Goal: Find specific page/section: Find specific page/section

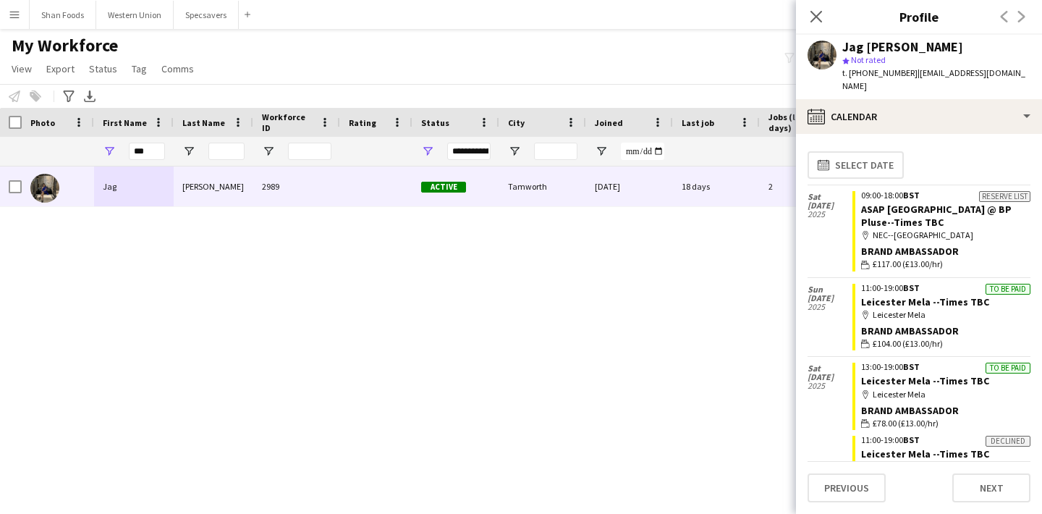
scroll to position [38, 0]
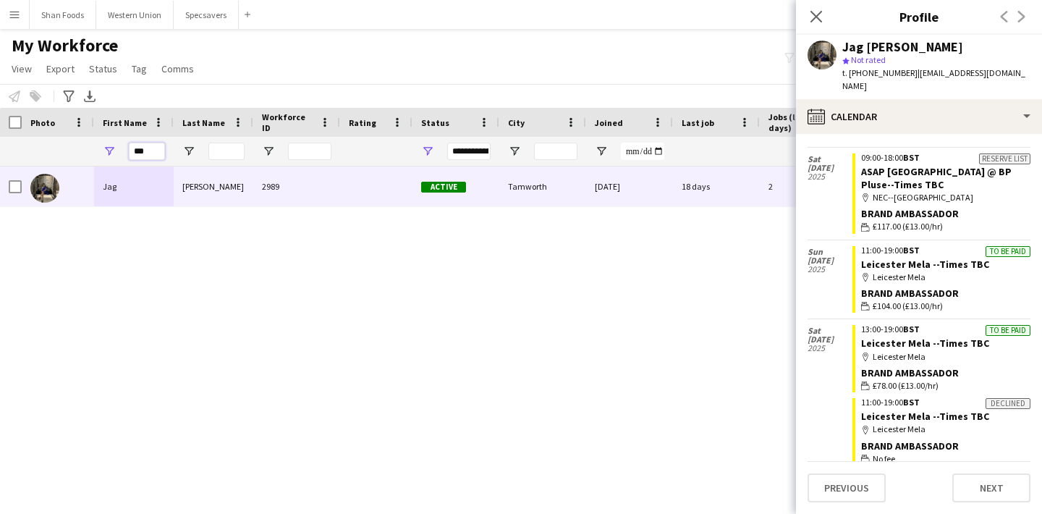
drag, startPoint x: 164, startPoint y: 151, endPoint x: 23, endPoint y: 135, distance: 141.4
click at [24, 137] on div "***" at bounding box center [784, 151] width 1569 height 29
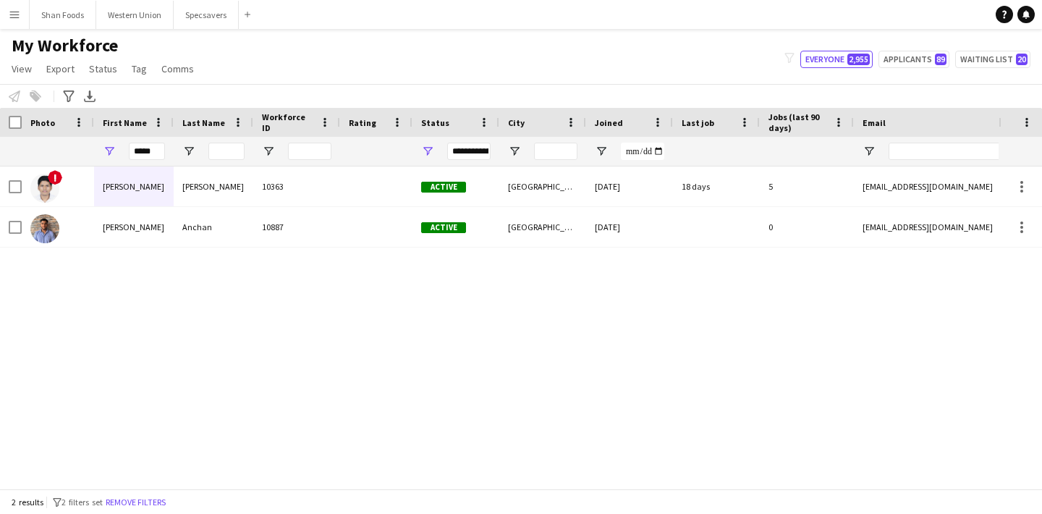
click at [111, 176] on div "Alvin" at bounding box center [134, 186] width 80 height 40
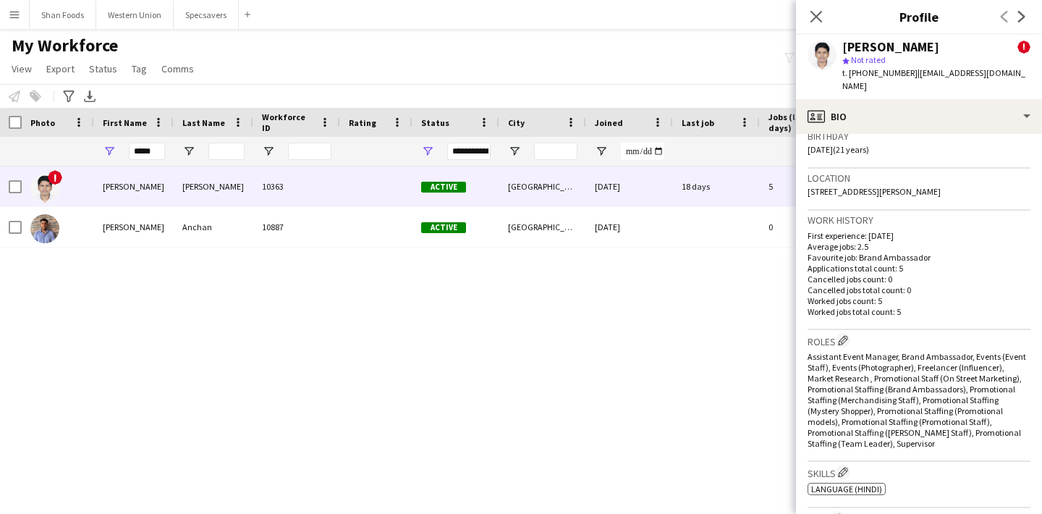
scroll to position [416, 0]
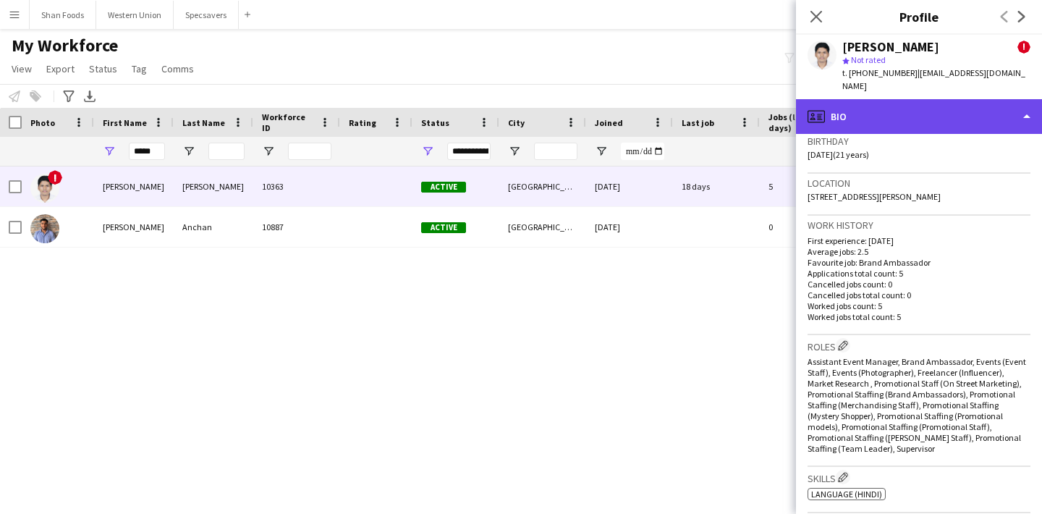
click at [922, 99] on div "profile Bio" at bounding box center [919, 116] width 246 height 35
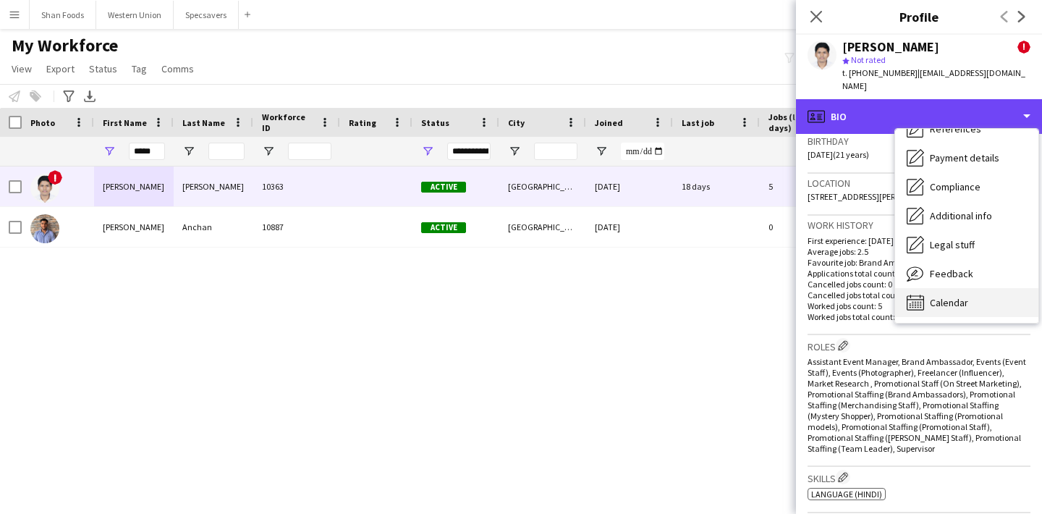
scroll to position [165, 0]
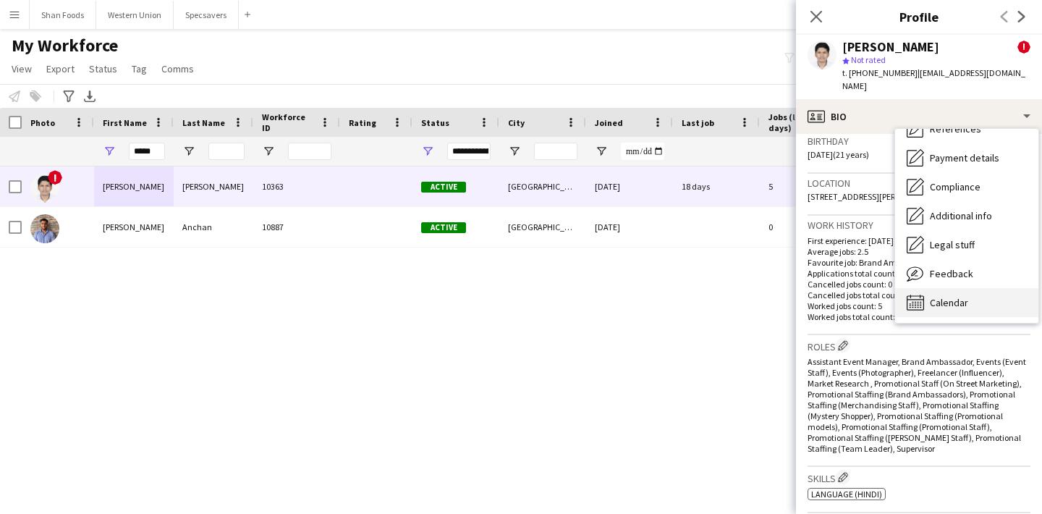
click at [936, 296] on span "Calendar" at bounding box center [949, 302] width 38 height 13
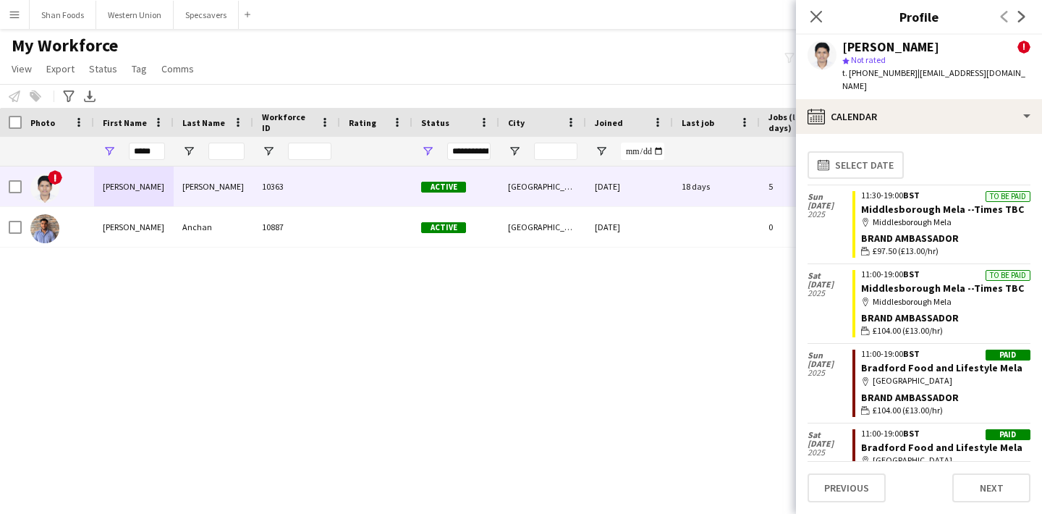
click at [166, 144] on div "*****" at bounding box center [134, 151] width 80 height 29
drag, startPoint x: 156, startPoint y: 148, endPoint x: 37, endPoint y: 151, distance: 119.5
click at [37, 151] on div "*****" at bounding box center [784, 151] width 1569 height 29
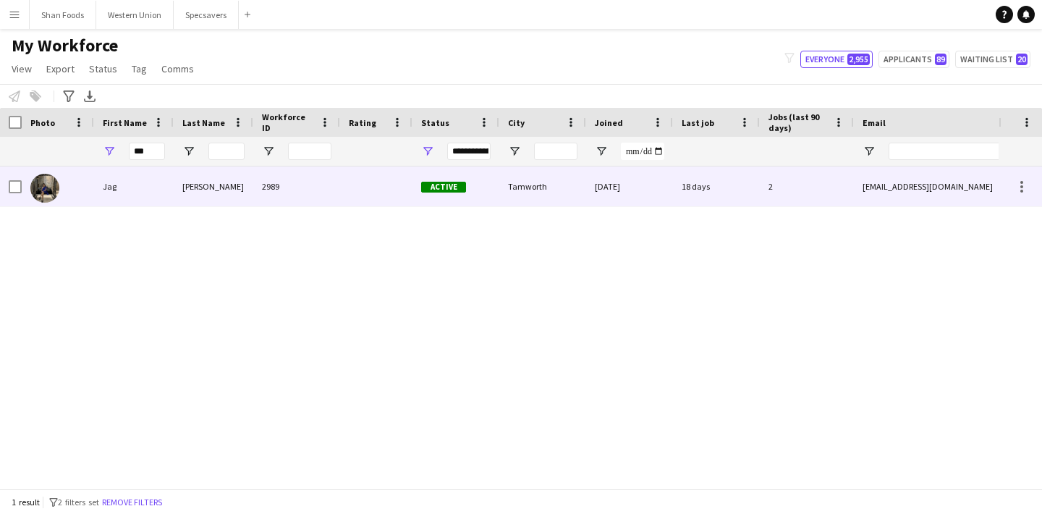
click at [114, 190] on div "Jag" at bounding box center [134, 186] width 80 height 40
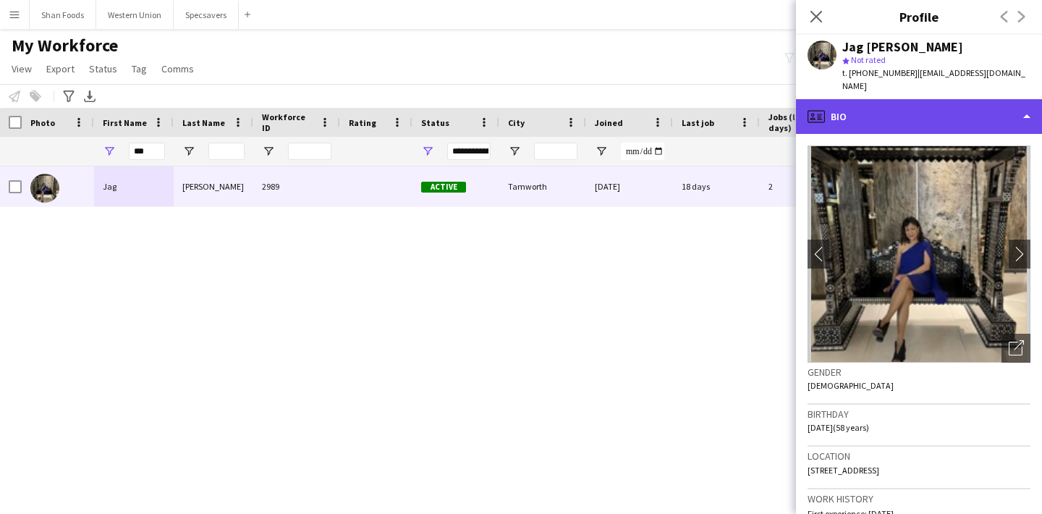
click at [889, 108] on div "profile Bio" at bounding box center [919, 116] width 246 height 35
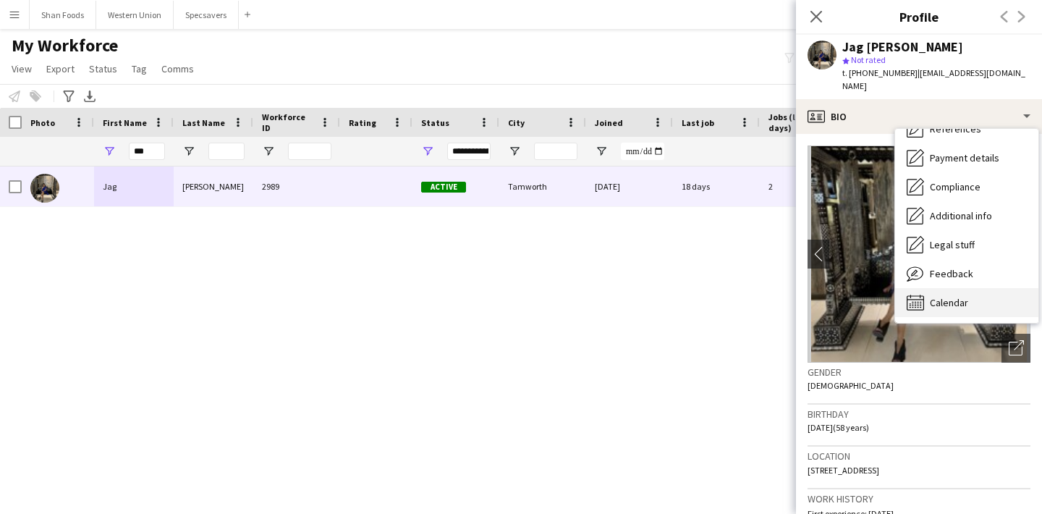
click at [921, 294] on icon "Calendar" at bounding box center [915, 302] width 17 height 17
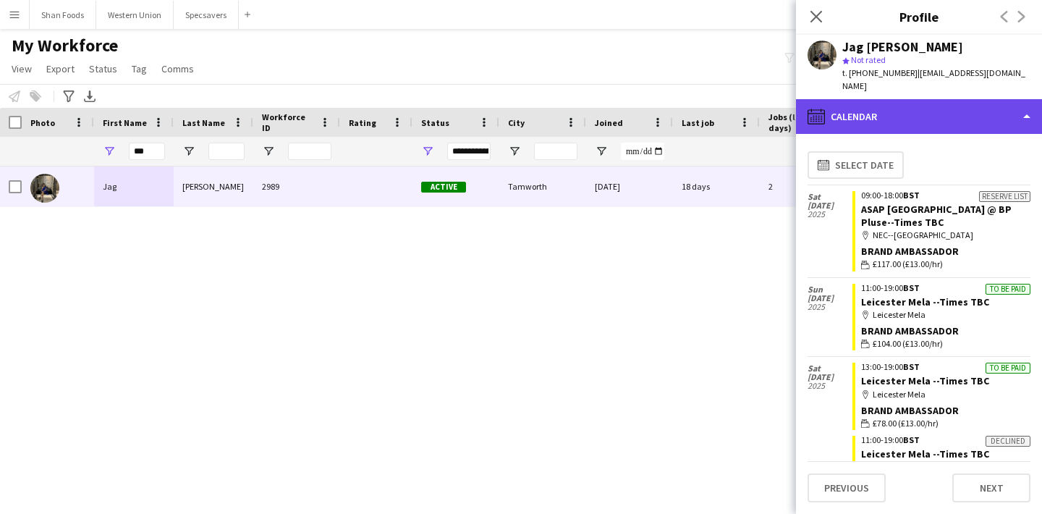
click at [985, 109] on div "calendar-full Calendar" at bounding box center [919, 116] width 246 height 35
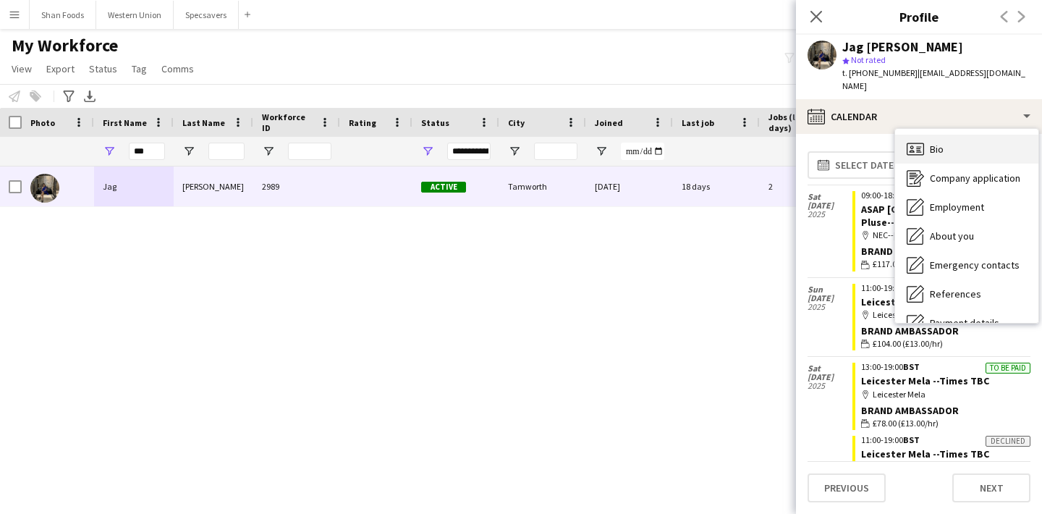
scroll to position [0, 0]
click at [948, 140] on div "Bio Bio" at bounding box center [966, 149] width 143 height 29
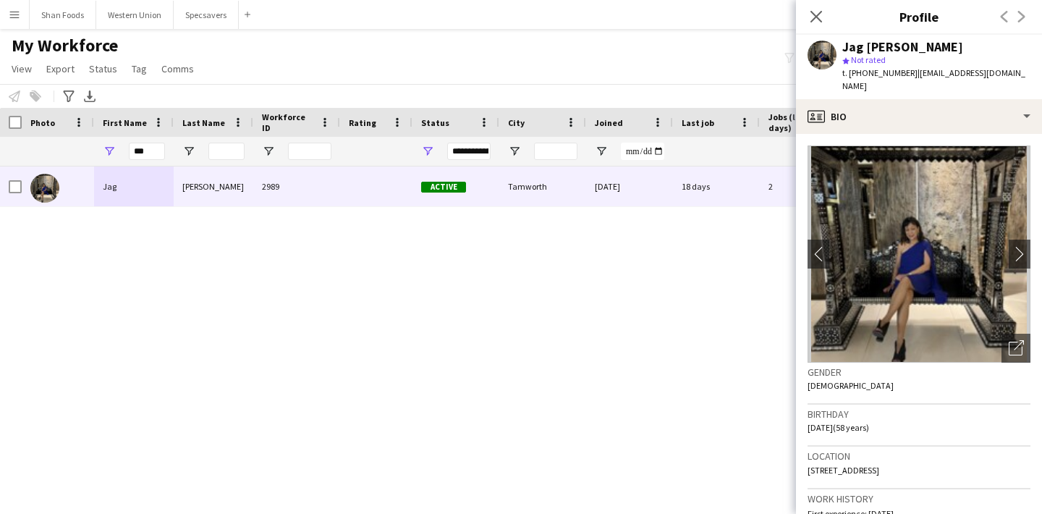
scroll to position [30, 0]
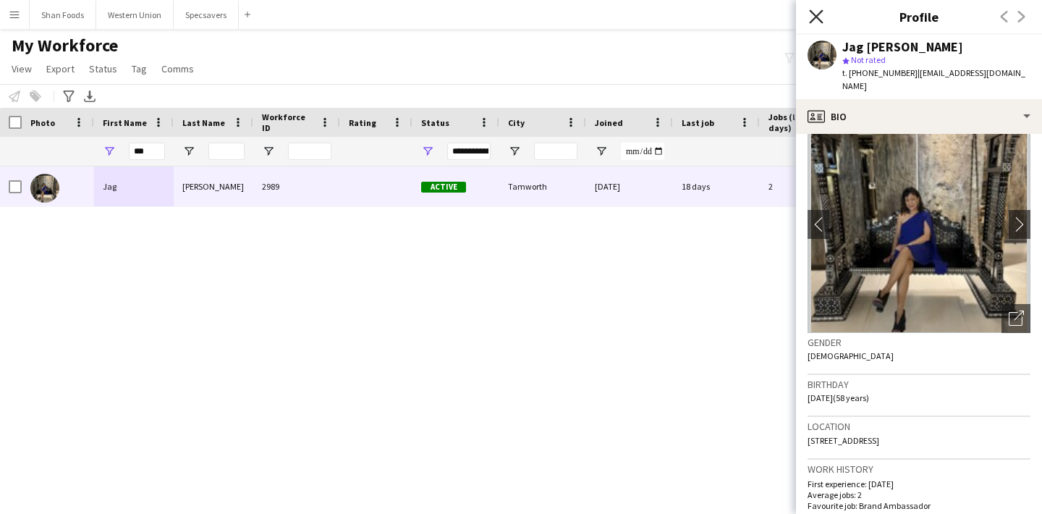
click at [819, 17] on icon "Close pop-in" at bounding box center [816, 16] width 14 height 14
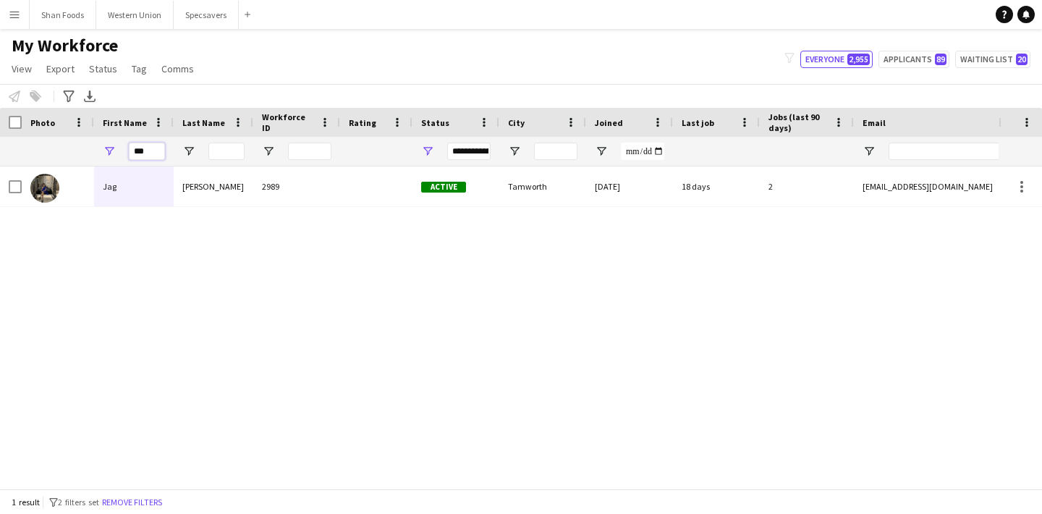
click at [153, 148] on input "***" at bounding box center [147, 151] width 36 height 17
type input "*"
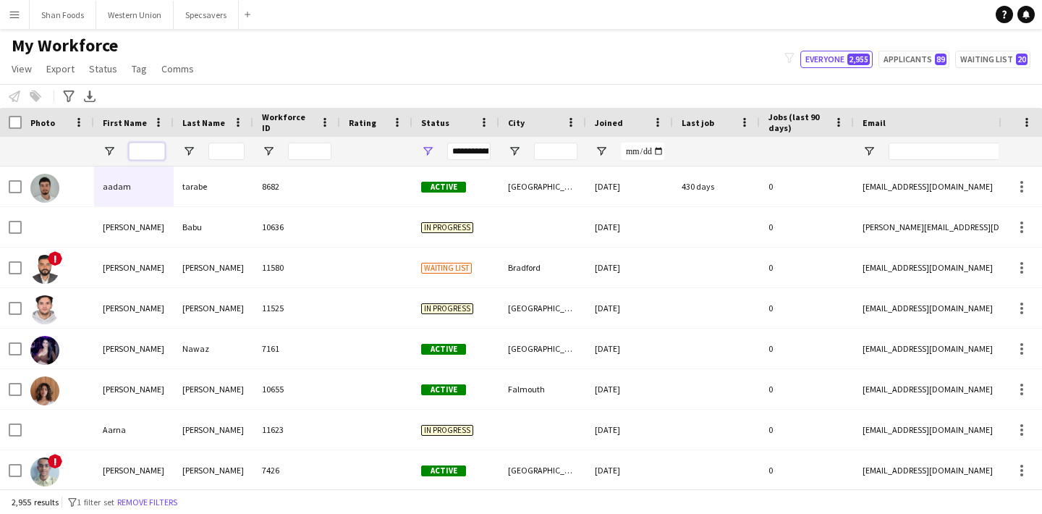
click at [152, 153] on input "First Name Filter Input" at bounding box center [147, 151] width 36 height 17
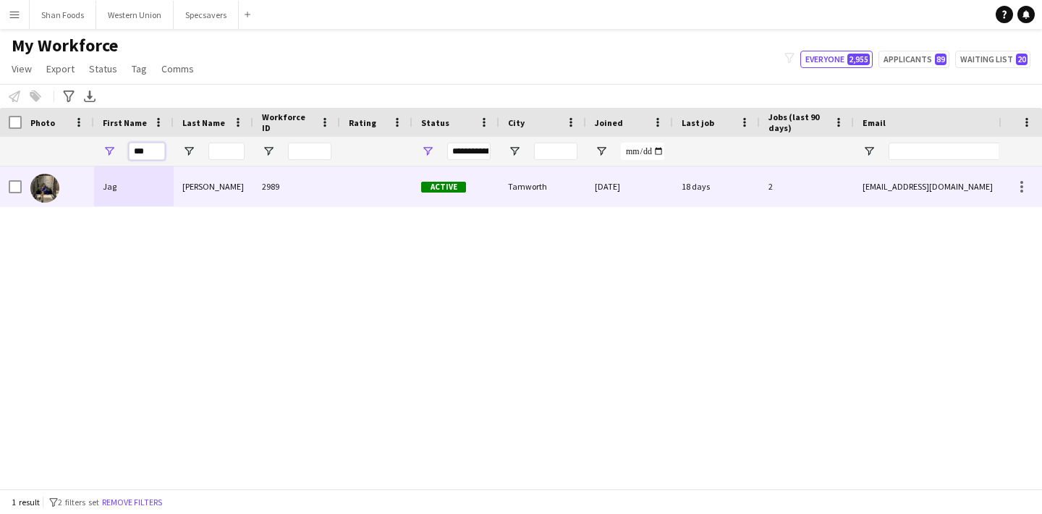
type input "***"
click at [122, 189] on div "Jag" at bounding box center [134, 186] width 80 height 40
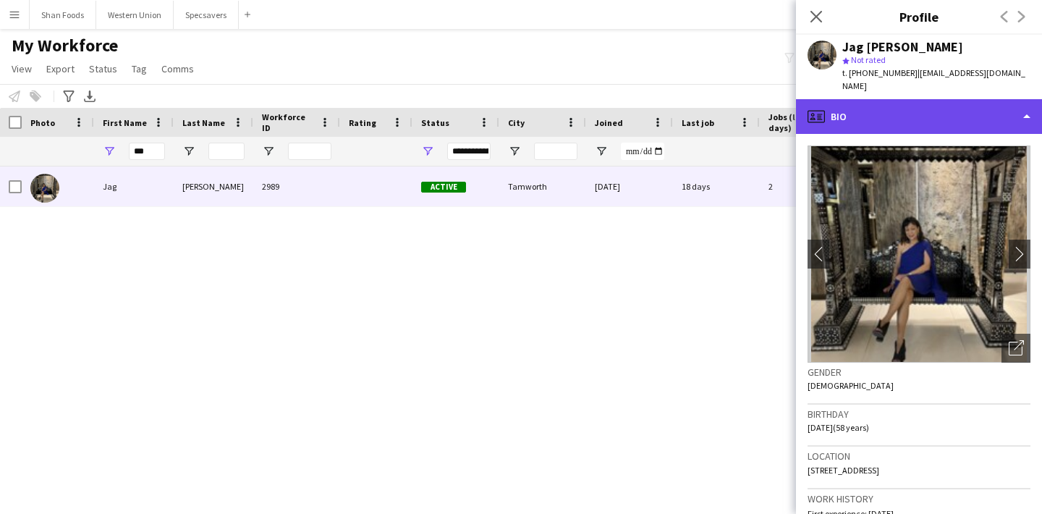
click at [944, 109] on div "profile Bio" at bounding box center [919, 116] width 246 height 35
click at [945, 111] on div "profile Bio" at bounding box center [919, 116] width 246 height 35
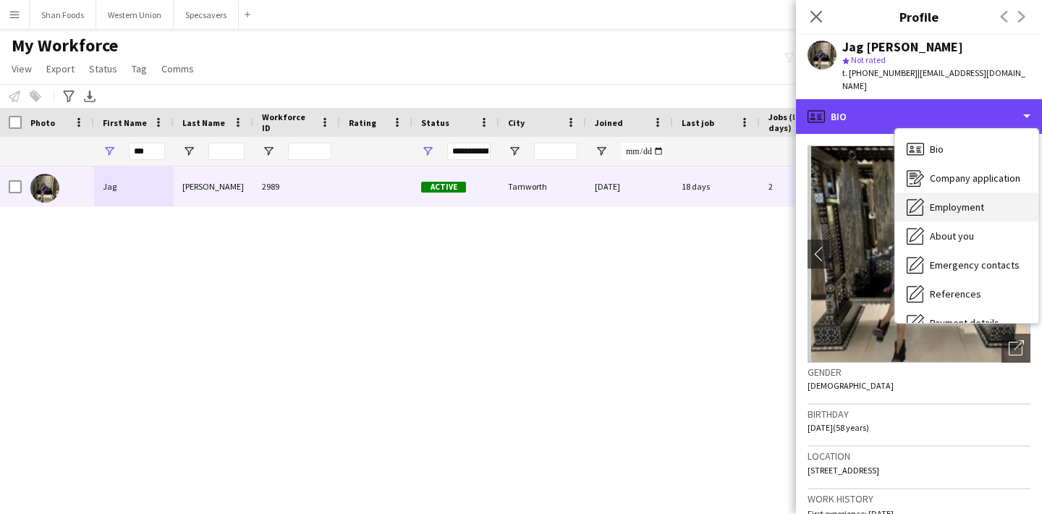
scroll to position [62, 0]
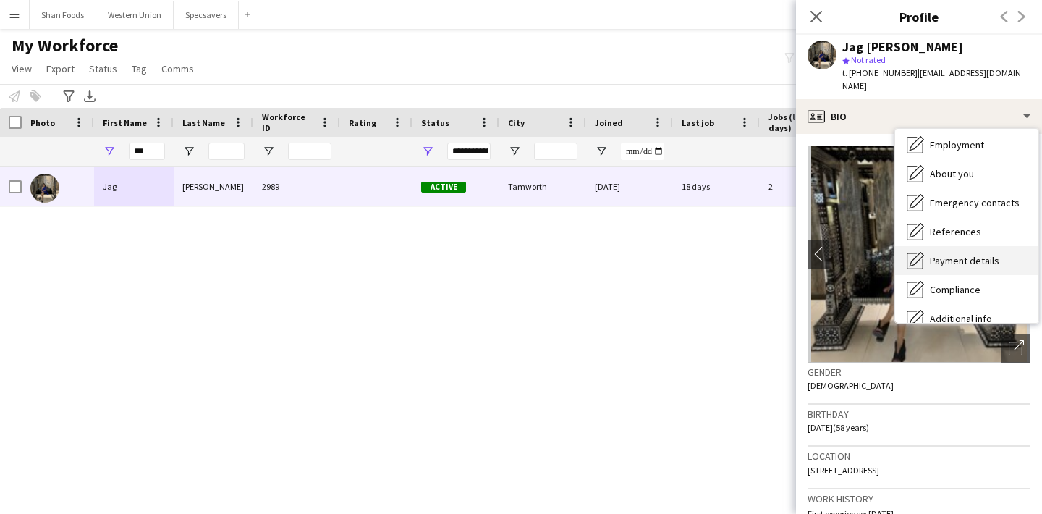
click at [952, 254] on span "Payment details" at bounding box center [964, 260] width 69 height 13
